Goal: Task Accomplishment & Management: Use online tool/utility

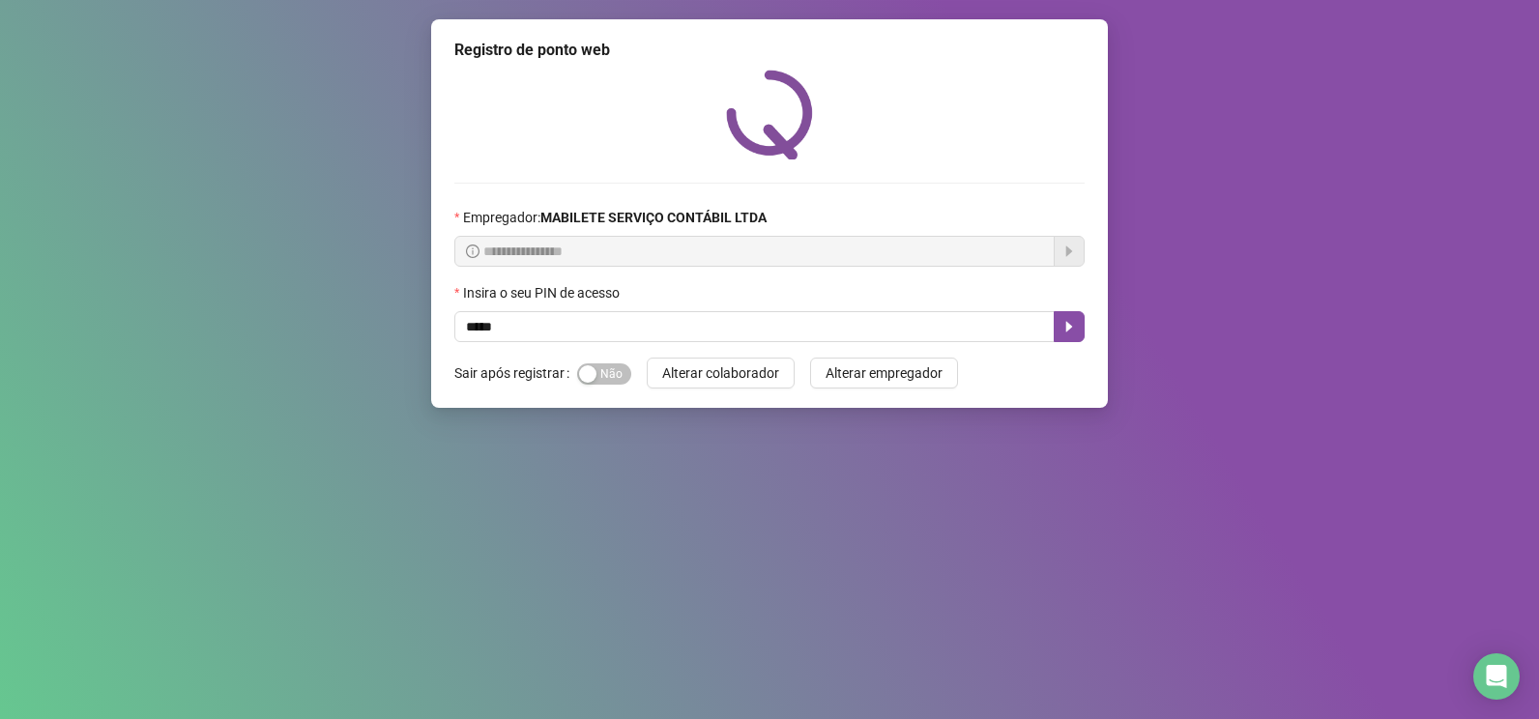
type input "*****"
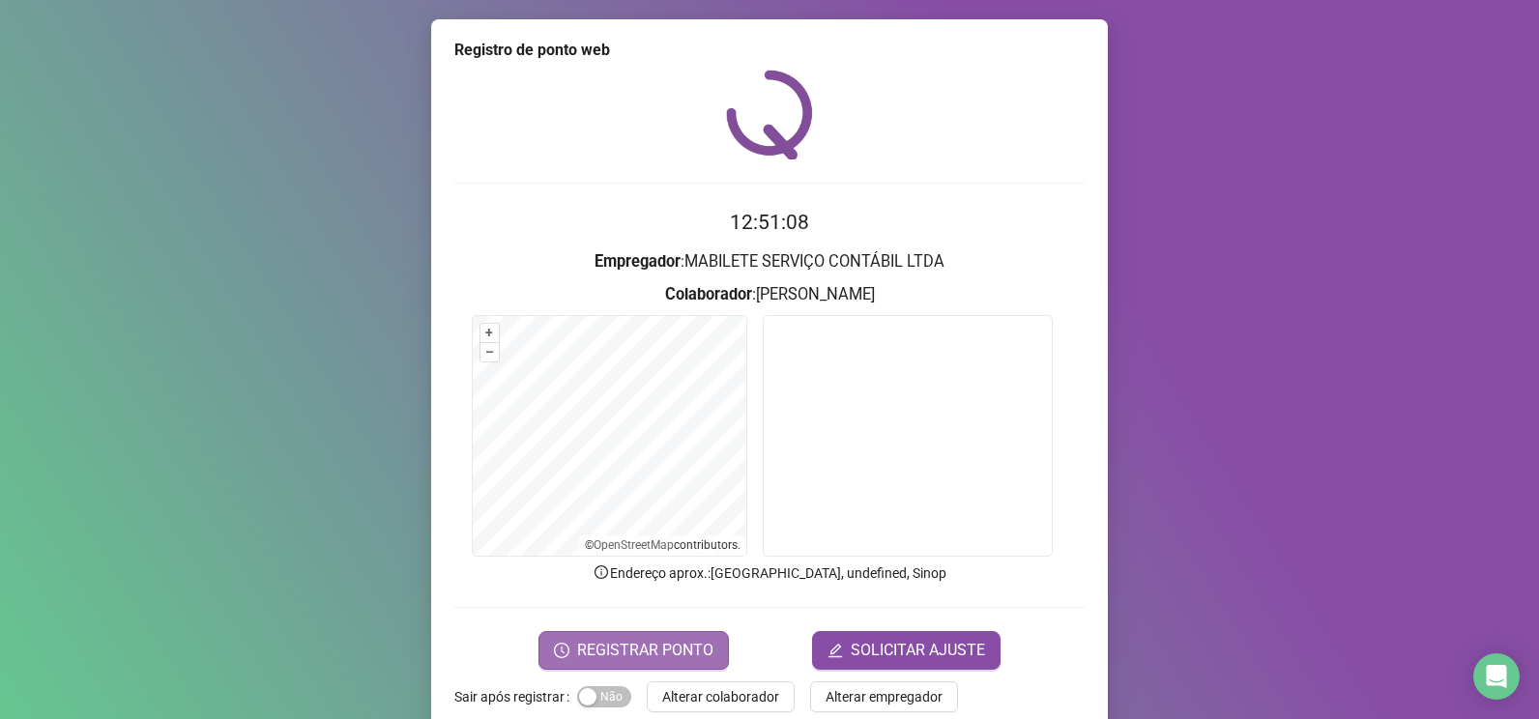
click at [650, 643] on span "REGISTRAR PONTO" at bounding box center [645, 650] width 136 height 23
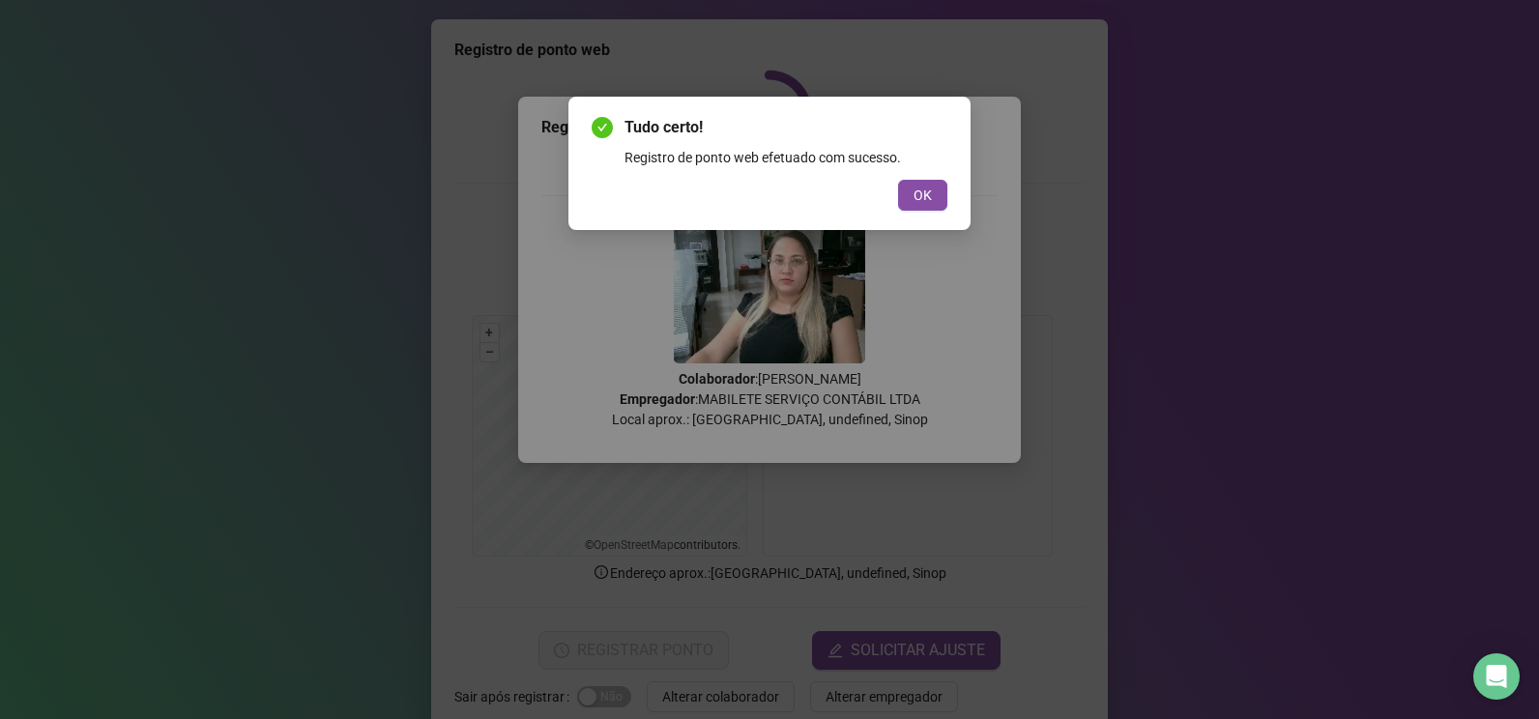
click at [897, 194] on div "OK" at bounding box center [770, 195] width 356 height 31
click at [913, 198] on button "OK" at bounding box center [922, 195] width 49 height 31
